Goal: Task Accomplishment & Management: Use online tool/utility

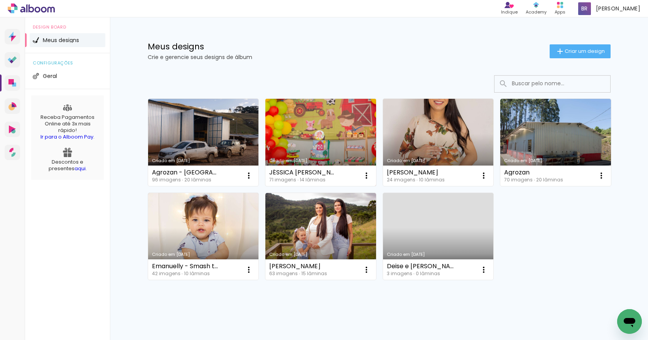
click at [302, 154] on link "Criado em [DATE]" at bounding box center [320, 142] width 111 height 87
